Goal: Entertainment & Leisure: Consume media (video, audio)

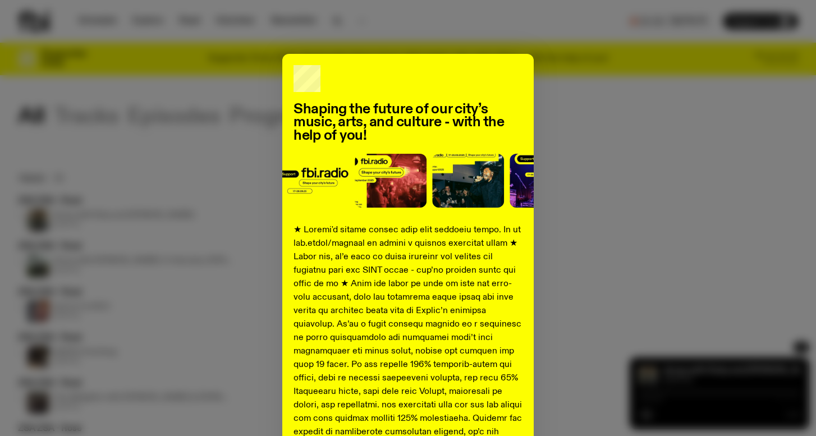
click at [633, 175] on div "Shaping the future of our city’s music, arts, and culture - with the help of yo…" at bounding box center [408, 419] width 780 height 731
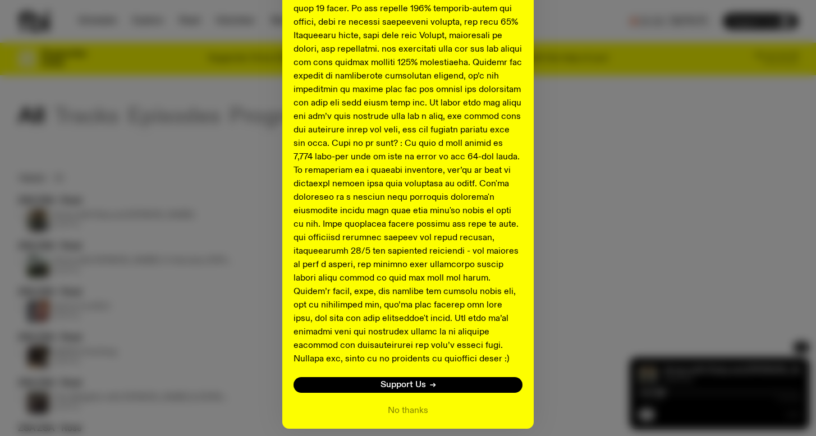
scroll to position [402, 0]
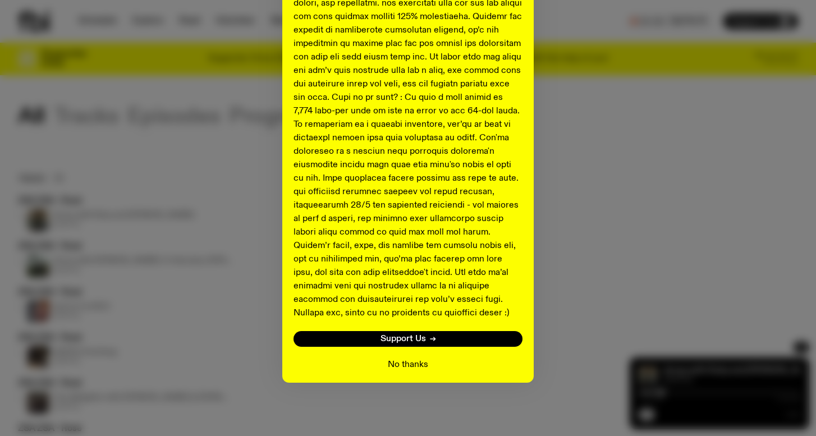
click at [411, 365] on button "No thanks" at bounding box center [408, 364] width 40 height 13
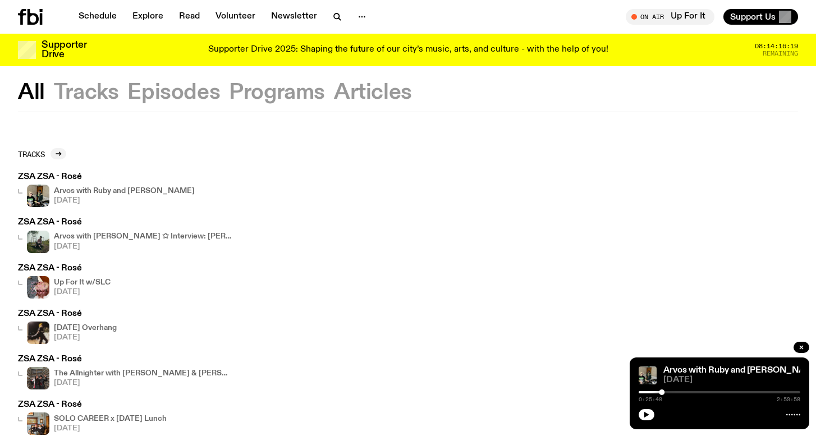
scroll to position [7, 0]
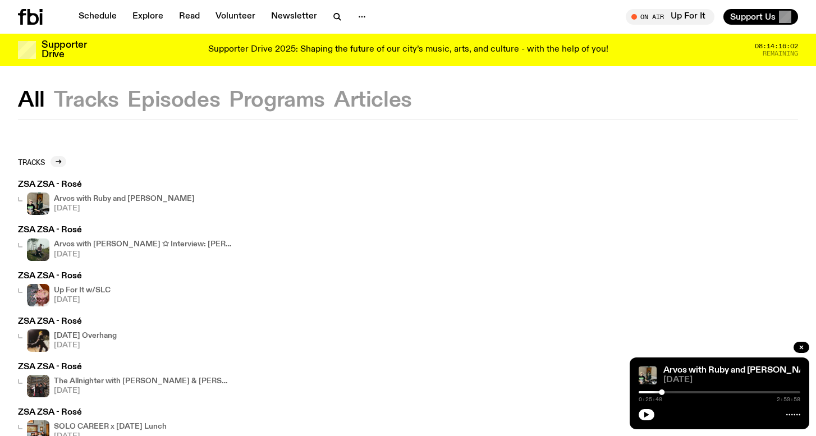
click at [27, 19] on icon at bounding box center [30, 17] width 25 height 16
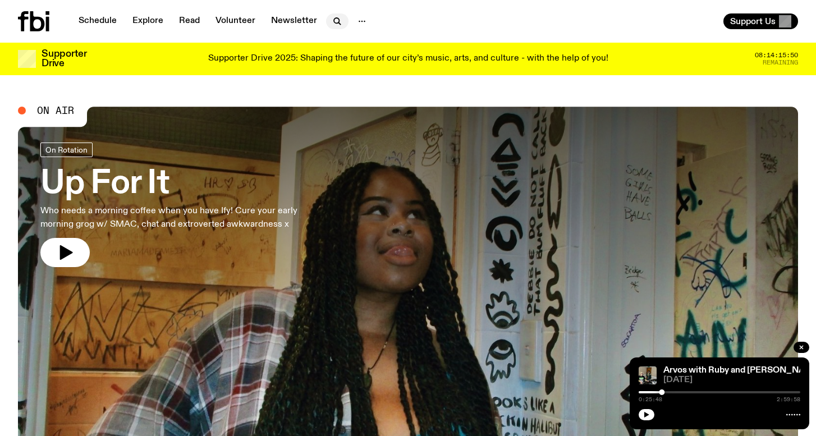
click at [334, 26] on icon "button" at bounding box center [336, 21] width 13 height 13
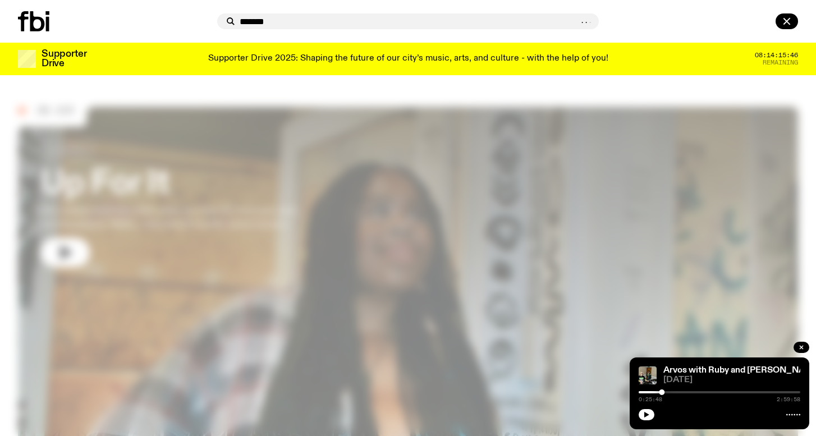
type input "*******"
